Goal: Information Seeking & Learning: Find specific fact

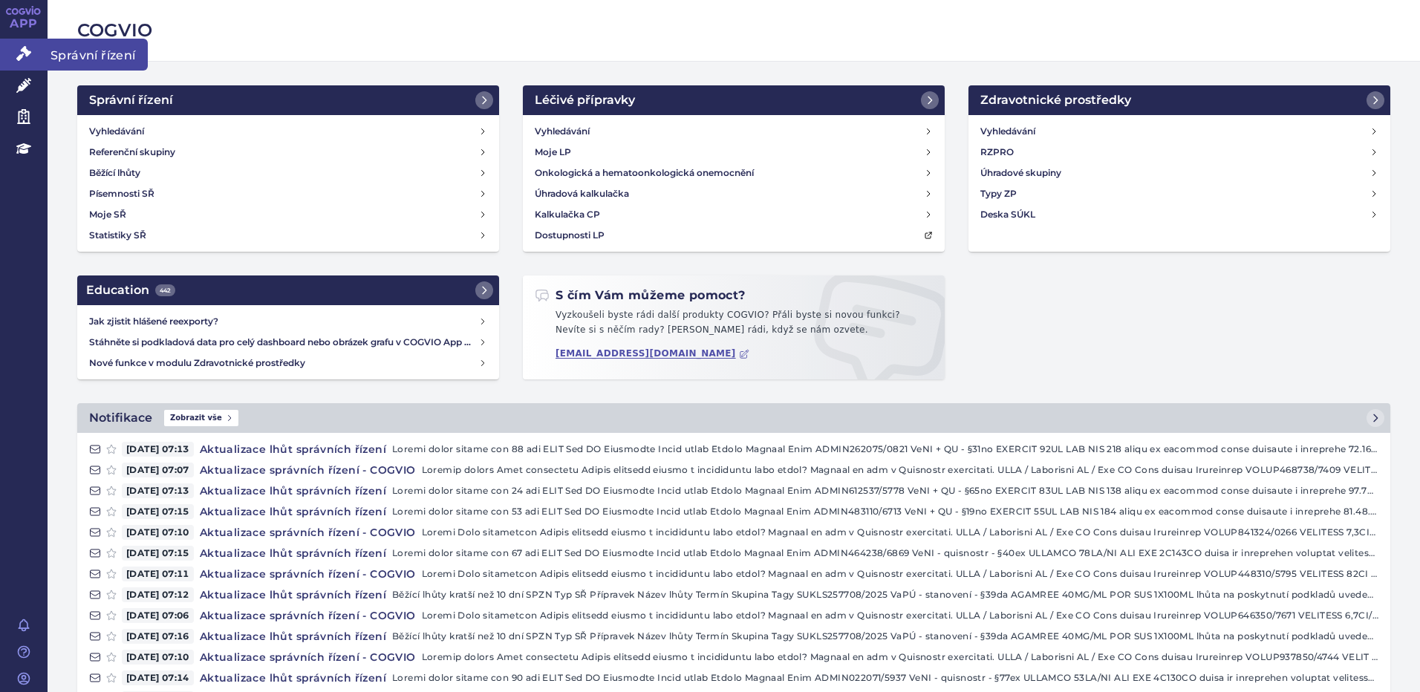
click at [70, 53] on span "Správní řízení" at bounding box center [98, 54] width 100 height 31
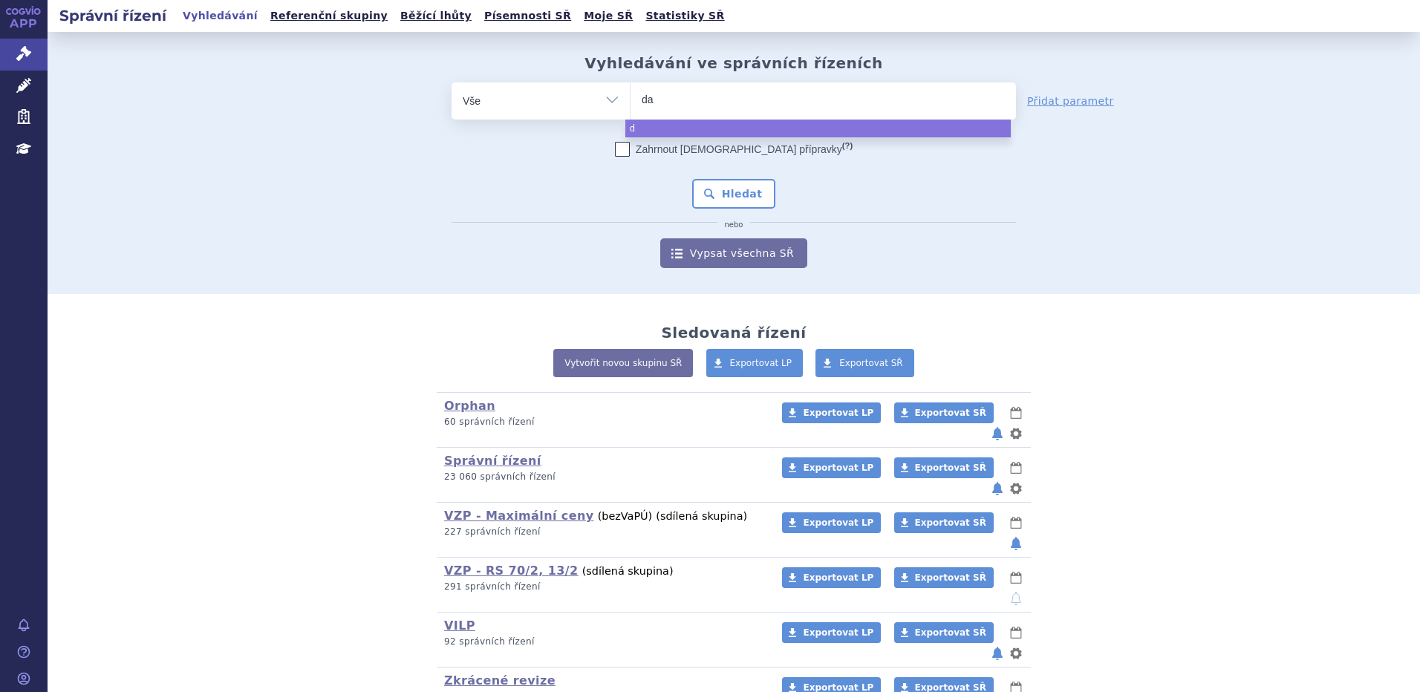
type input "dar"
type input "darza"
type input "darzale"
type input "darzalex"
select select "darzalex"
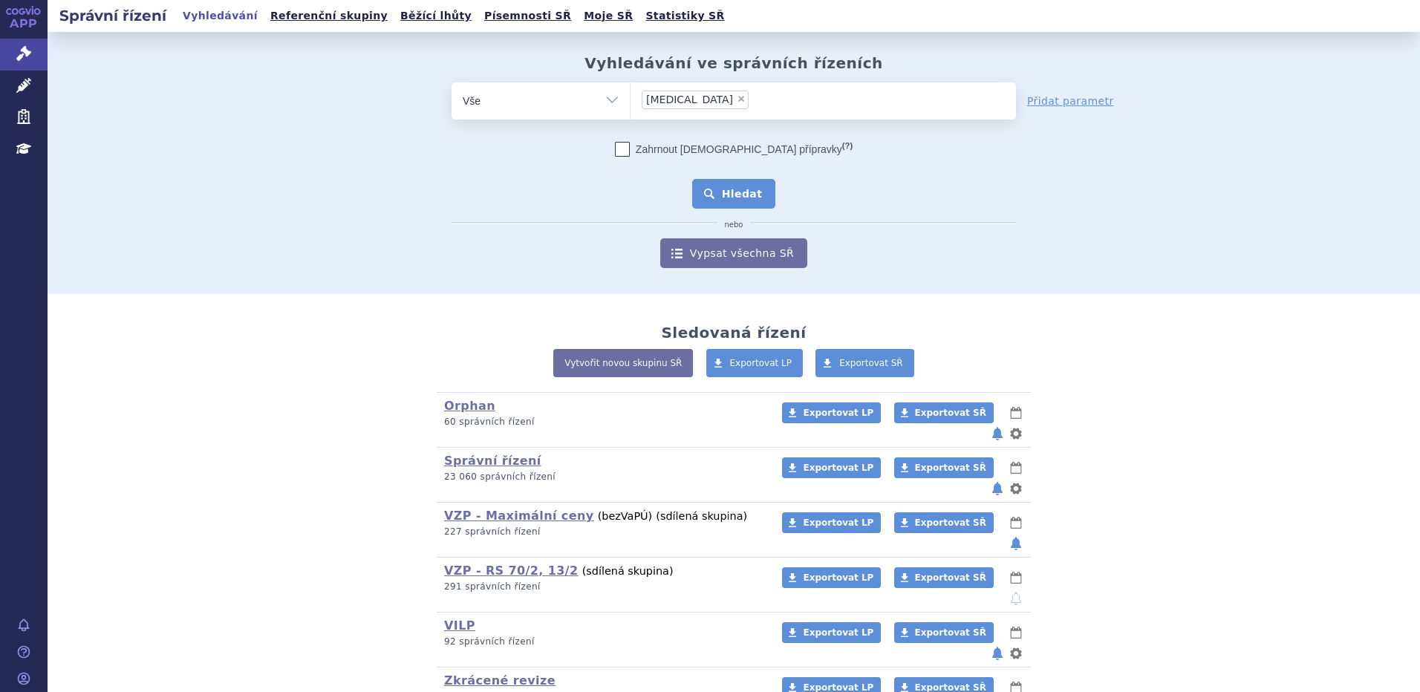
click at [743, 192] on button "Hledat" at bounding box center [734, 194] width 84 height 30
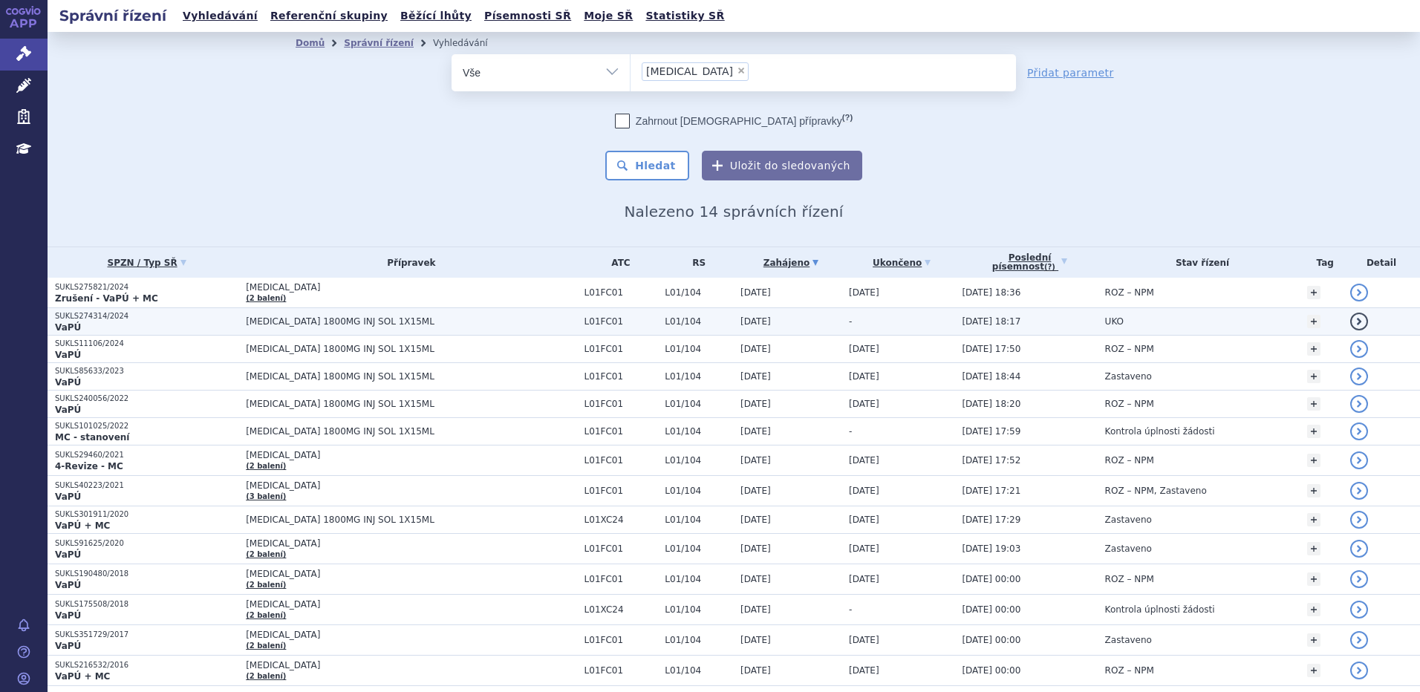
click at [106, 319] on p "SUKLS274314/2024" at bounding box center [146, 316] width 183 height 10
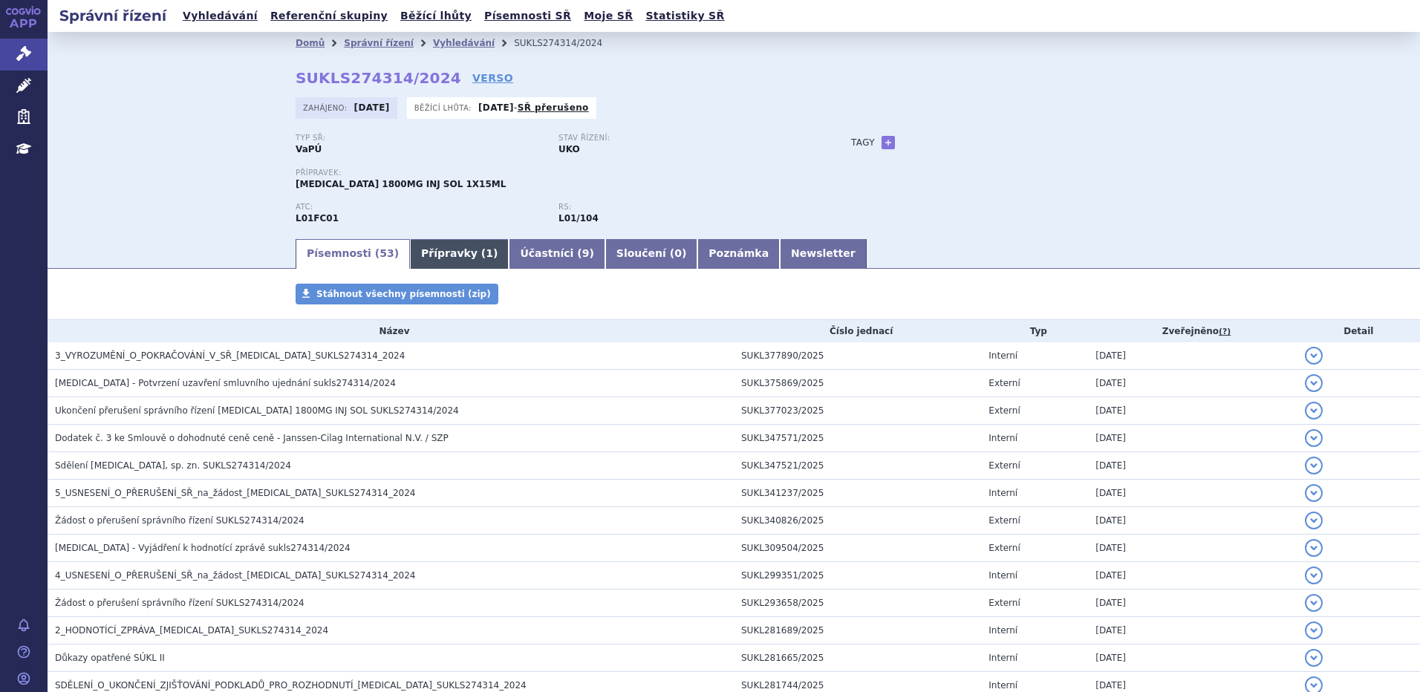
click at [432, 264] on link "Přípravky ( 1 )" at bounding box center [459, 254] width 99 height 30
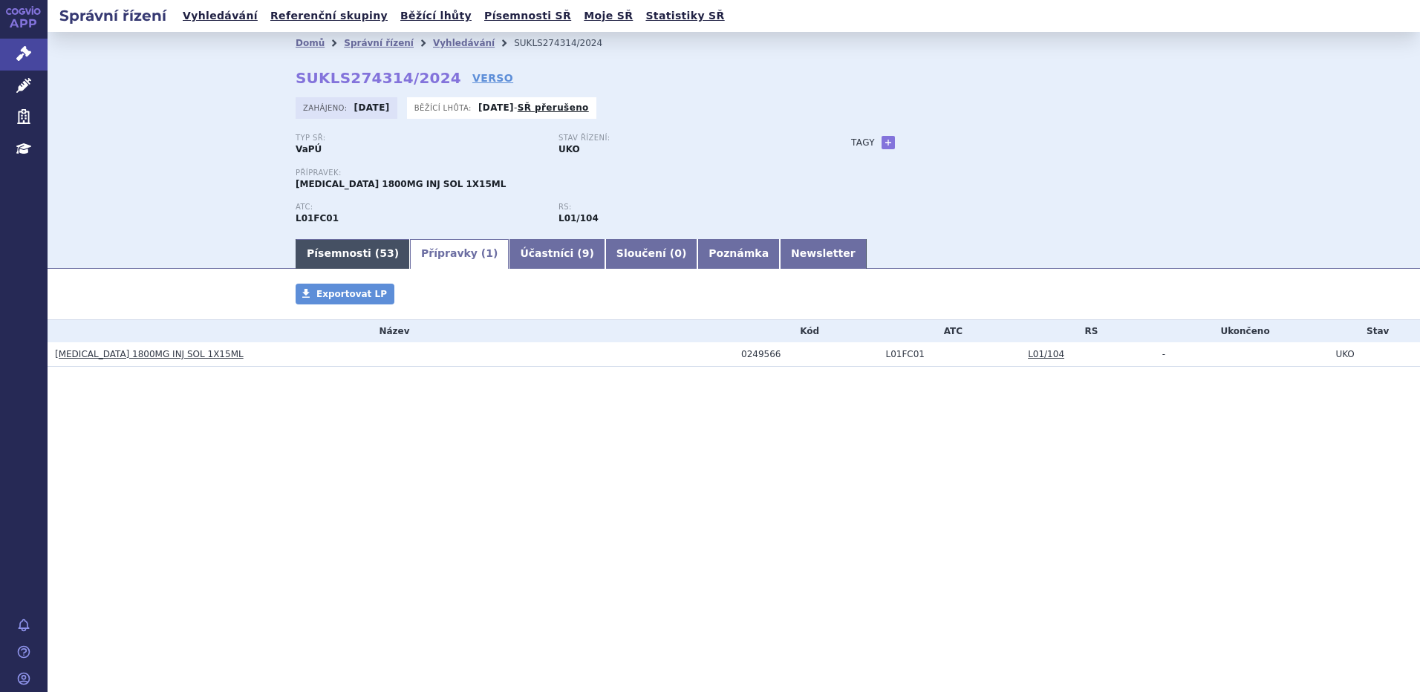
click at [361, 255] on link "Písemnosti ( 53 )" at bounding box center [353, 254] width 114 height 30
